Goal: Task Accomplishment & Management: Use online tool/utility

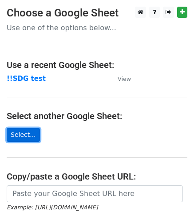
click at [17, 132] on link "Select..." at bounding box center [23, 135] width 33 height 14
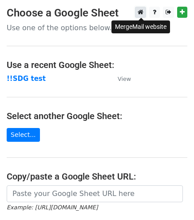
click at [142, 12] on icon at bounding box center [141, 12] width 6 height 6
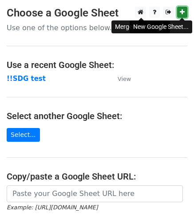
click at [181, 11] on icon at bounding box center [182, 12] width 5 height 6
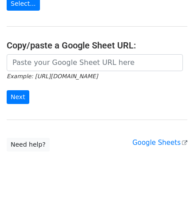
scroll to position [132, 0]
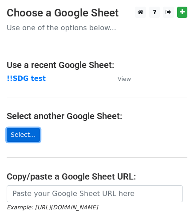
click at [24, 136] on link "Select..." at bounding box center [23, 135] width 33 height 14
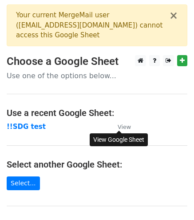
click at [123, 127] on small "View" at bounding box center [124, 127] width 13 height 7
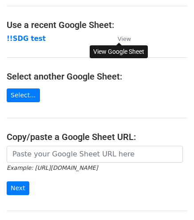
scroll to position [88, 0]
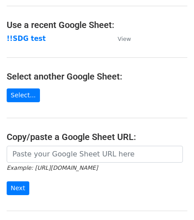
drag, startPoint x: 23, startPoint y: 38, endPoint x: 142, endPoint y: 101, distance: 134.8
click at [143, 101] on main "× Your current MergeMail user ( ariannafy8@gmail.com ) cannot access this Googl…" at bounding box center [97, 79] width 194 height 327
click at [27, 38] on strong "!!SDG test" at bounding box center [26, 39] width 39 height 8
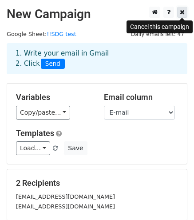
click at [178, 13] on link at bounding box center [183, 12] width 10 height 11
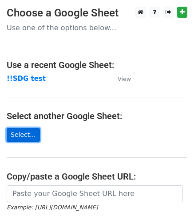
click at [19, 134] on link "Select..." at bounding box center [23, 135] width 33 height 14
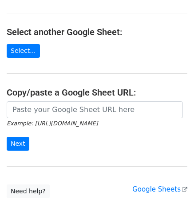
scroll to position [133, 0]
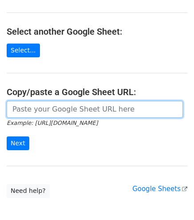
click at [67, 109] on input "url" at bounding box center [95, 109] width 177 height 17
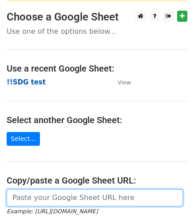
scroll to position [45, 0]
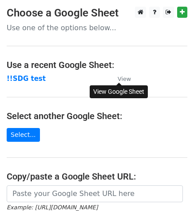
click at [119, 77] on small "View" at bounding box center [124, 79] width 13 height 7
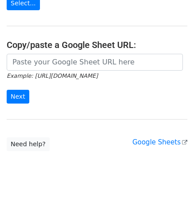
scroll to position [132, 0]
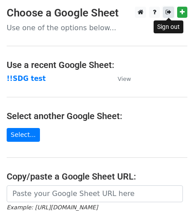
click at [166, 9] on link at bounding box center [168, 12] width 11 height 11
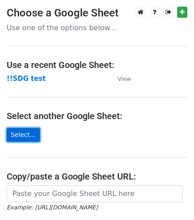
click at [16, 140] on link "Select..." at bounding box center [23, 135] width 33 height 14
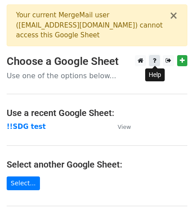
click at [155, 60] on icon at bounding box center [155, 60] width 4 height 6
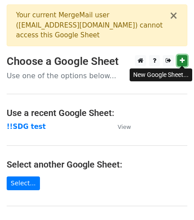
click at [182, 61] on icon at bounding box center [182, 60] width 5 height 6
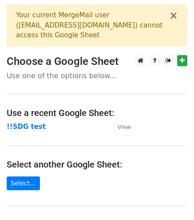
click at [65, 73] on p "Use one of the options below..." at bounding box center [97, 75] width 181 height 9
click at [73, 75] on p "Use one of the options below..." at bounding box center [97, 75] width 181 height 9
click at [60, 82] on main "× Your current MergeMail user ( ariannafy8@gmail.com ) cannot access this Googl…" at bounding box center [97, 167] width 194 height 327
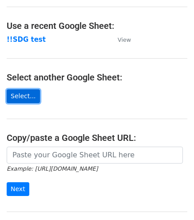
click at [21, 90] on link "Select..." at bounding box center [23, 96] width 33 height 14
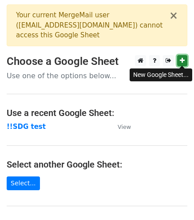
click at [178, 57] on link at bounding box center [183, 60] width 10 height 11
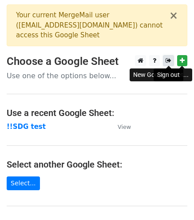
click at [166, 61] on icon at bounding box center [169, 60] width 6 height 6
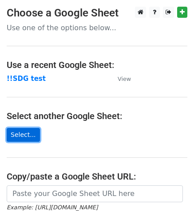
click at [28, 129] on link "Select..." at bounding box center [23, 135] width 33 height 14
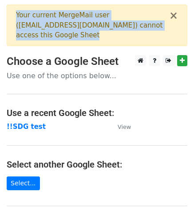
drag, startPoint x: 87, startPoint y: 31, endPoint x: -3, endPoint y: 14, distance: 91.4
click at [0, 14] on html "× Your current MergeMail user ( ariannafy8@gmail.com ) cannot access this Googl…" at bounding box center [97, 201] width 194 height 402
copy div "Your current MergeMail user ( ariannafy8@gmail.com ) cannot access this Google …"
click at [155, 64] on link at bounding box center [155, 60] width 11 height 11
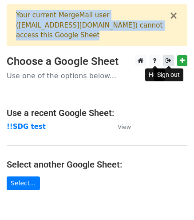
click at [172, 59] on link at bounding box center [168, 60] width 11 height 11
